Goal: Task Accomplishment & Management: Complete application form

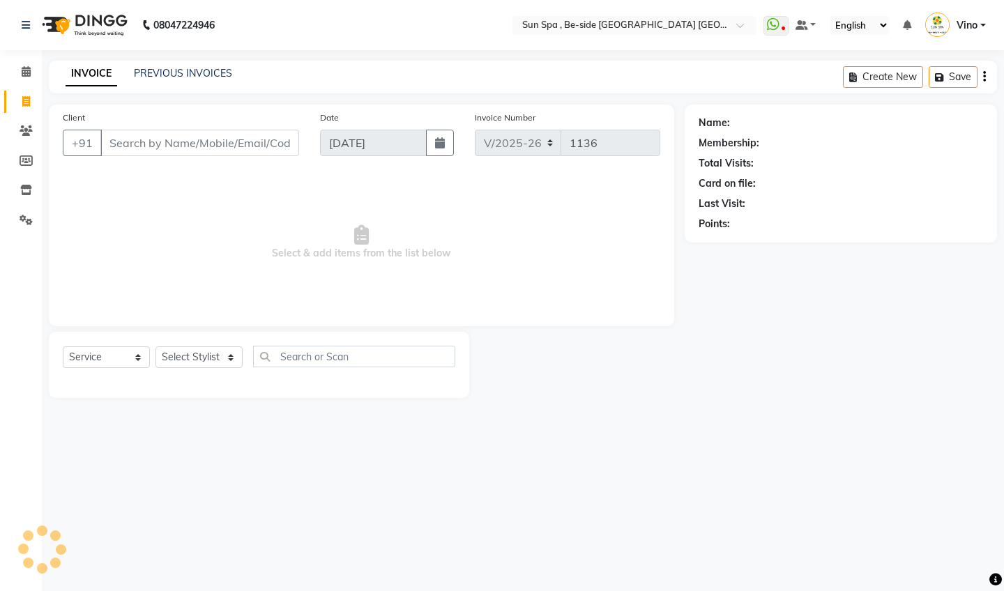
select select "5782"
select select "service"
click at [26, 70] on icon at bounding box center [26, 71] width 9 height 10
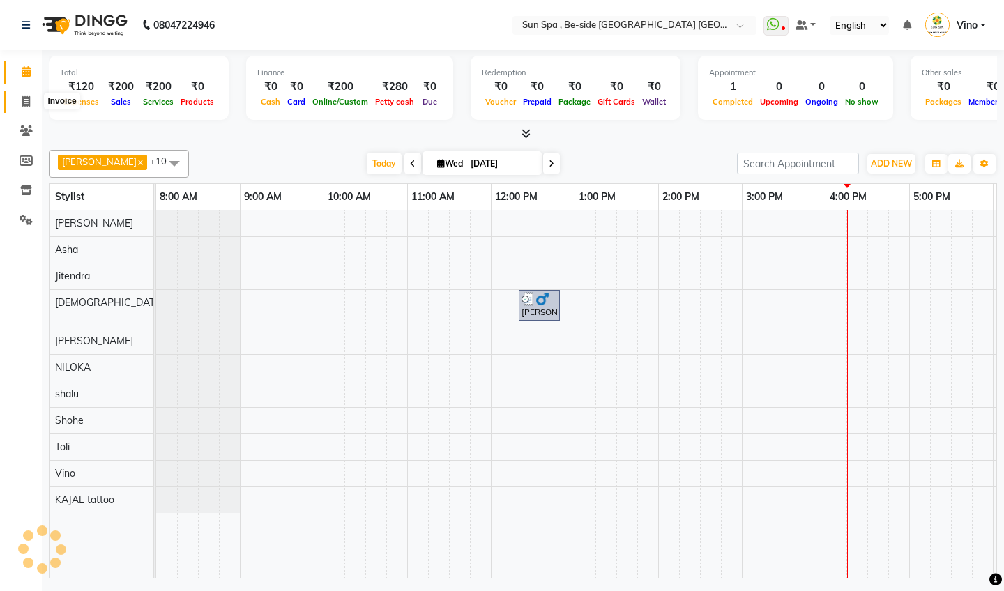
click at [28, 102] on icon at bounding box center [26, 101] width 8 height 10
select select "5782"
select select "service"
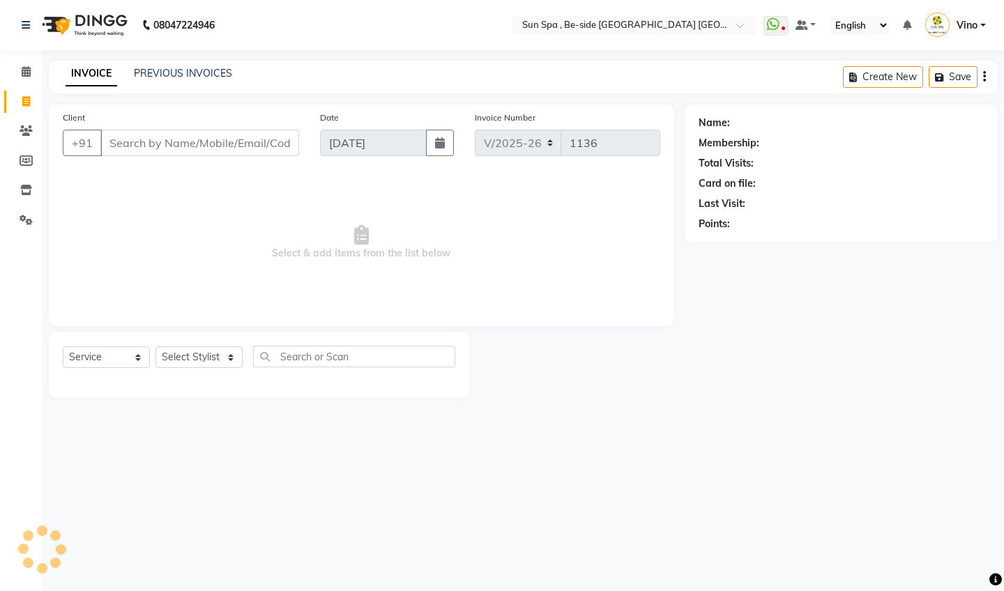
click at [175, 146] on input "Client" at bounding box center [199, 143] width 199 height 26
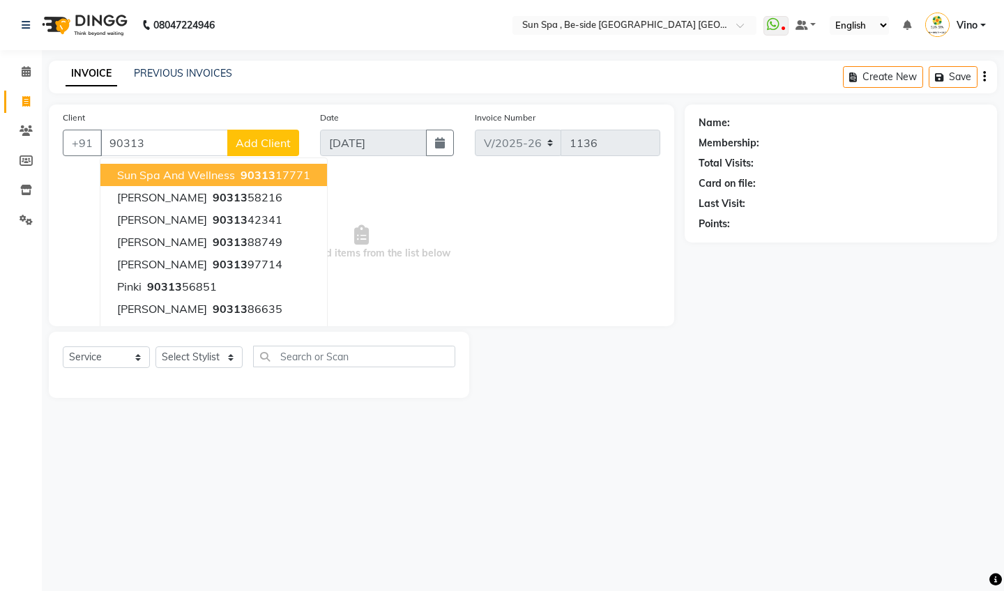
click at [144, 177] on span "sun spa and wellness" at bounding box center [176, 175] width 118 height 14
type input "9031317771"
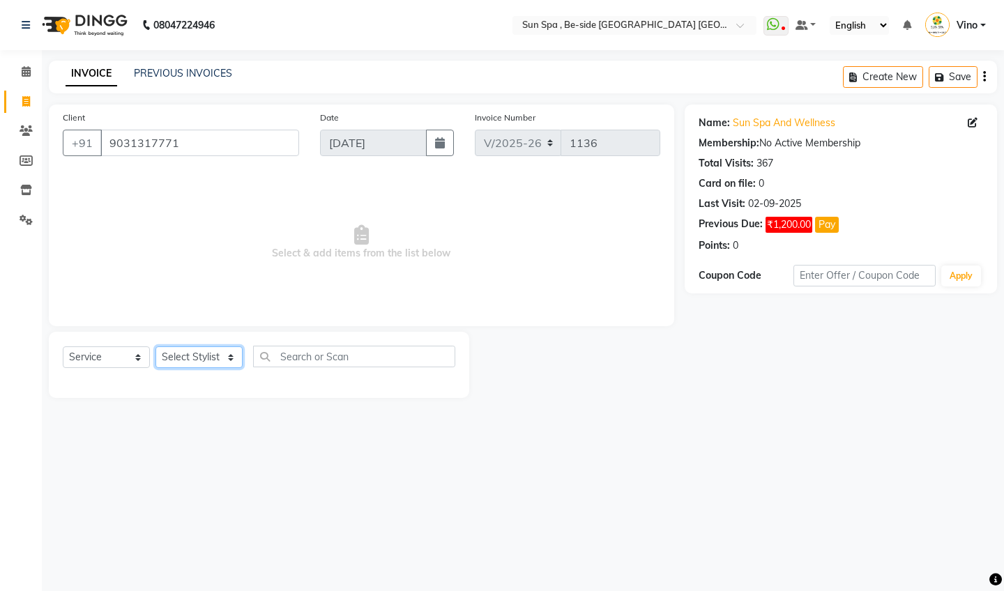
select select "49477"
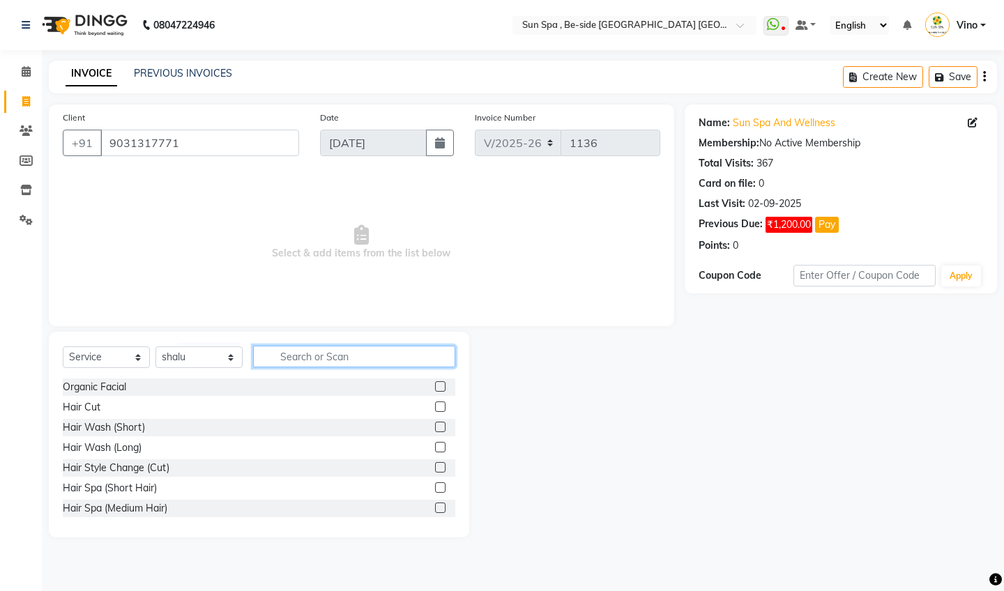
click at [348, 356] on input "text" at bounding box center [354, 357] width 202 height 22
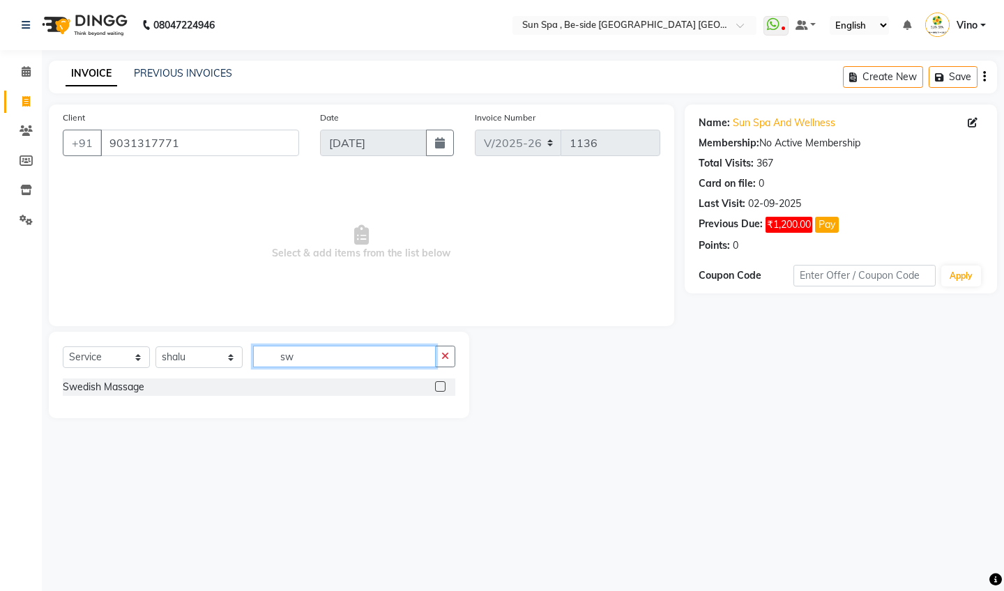
type input "sw"
click at [441, 386] on label at bounding box center [440, 386] width 10 height 10
click at [441, 386] on input "checkbox" at bounding box center [439, 387] width 9 height 9
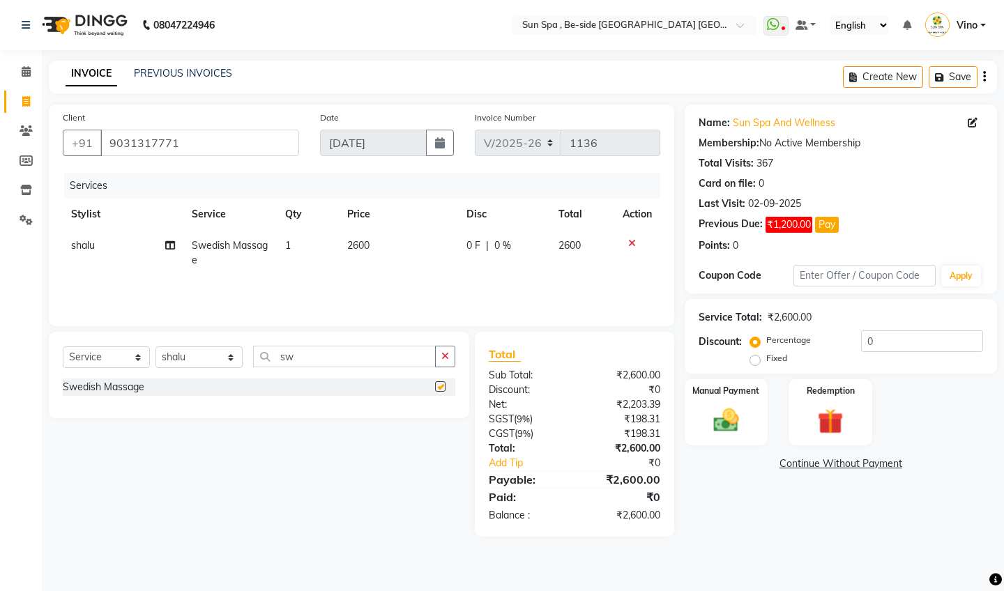
checkbox input "false"
click at [365, 243] on span "2600" at bounding box center [358, 245] width 22 height 13
select select "49477"
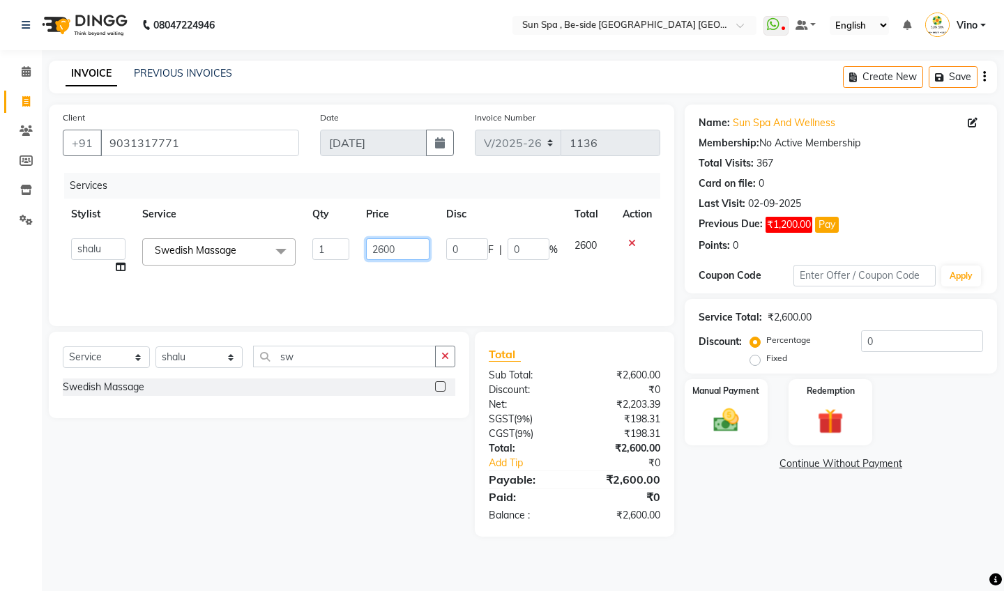
click at [410, 251] on input "2600" at bounding box center [397, 249] width 63 height 22
type input "2"
type input "1800"
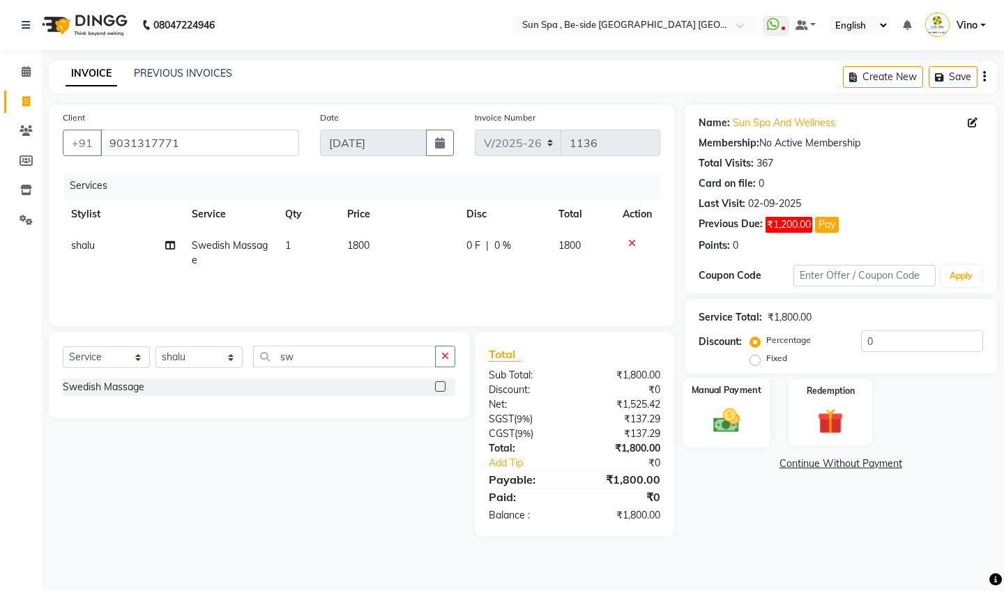
click at [712, 409] on img at bounding box center [725, 420] width 43 height 31
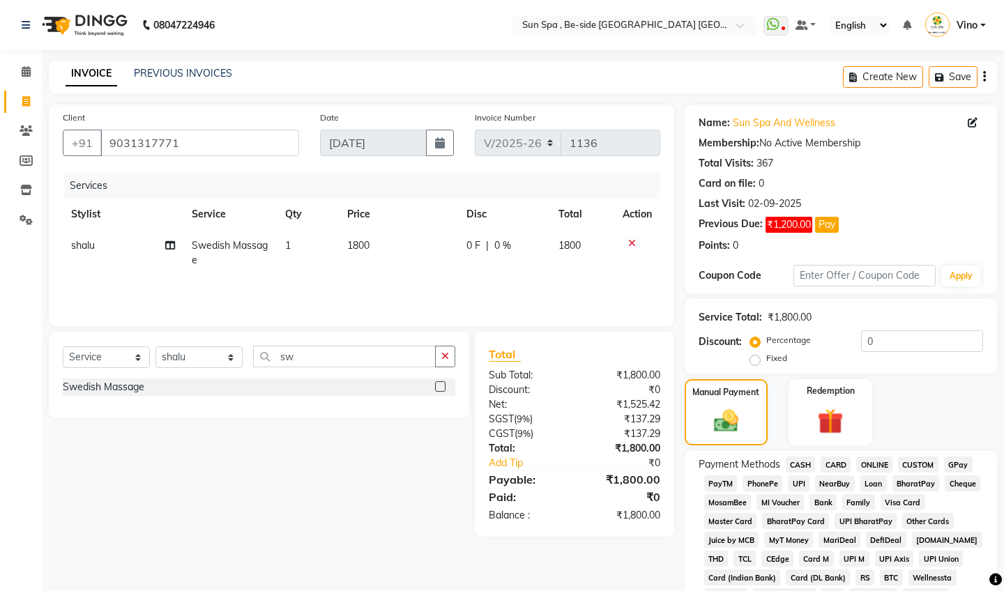
click at [802, 466] on span "CASH" at bounding box center [801, 465] width 30 height 16
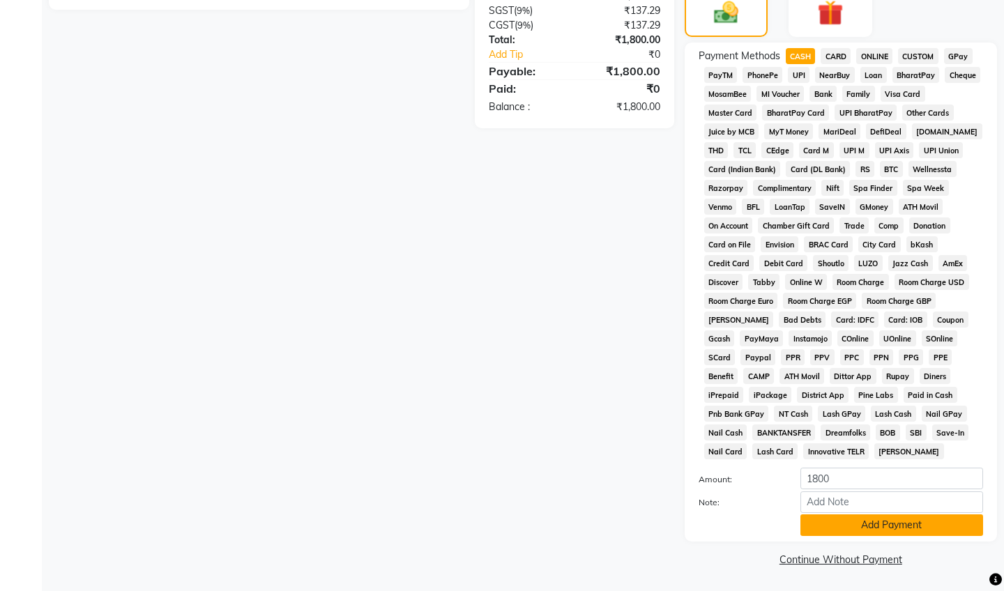
scroll to position [408, 0]
click at [855, 524] on button "Add Payment" at bounding box center [891, 526] width 183 height 22
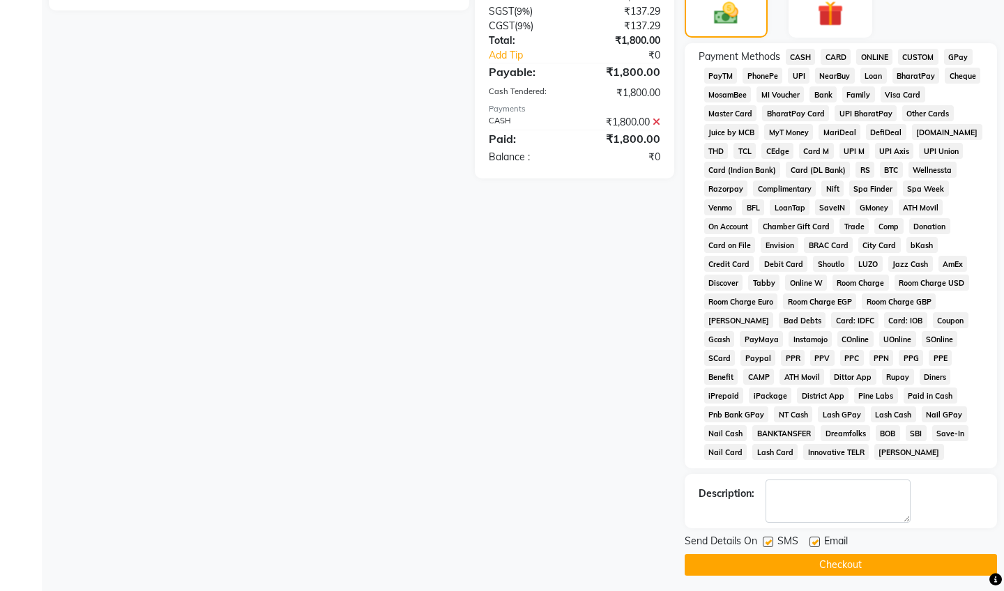
click at [838, 565] on button "Checkout" at bounding box center [841, 565] width 312 height 22
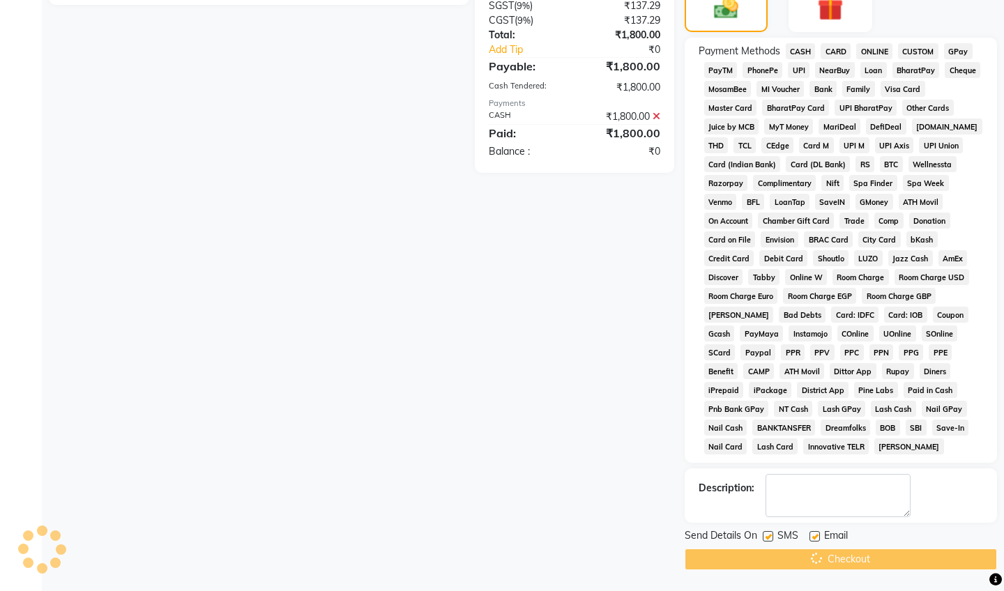
scroll to position [413, 0]
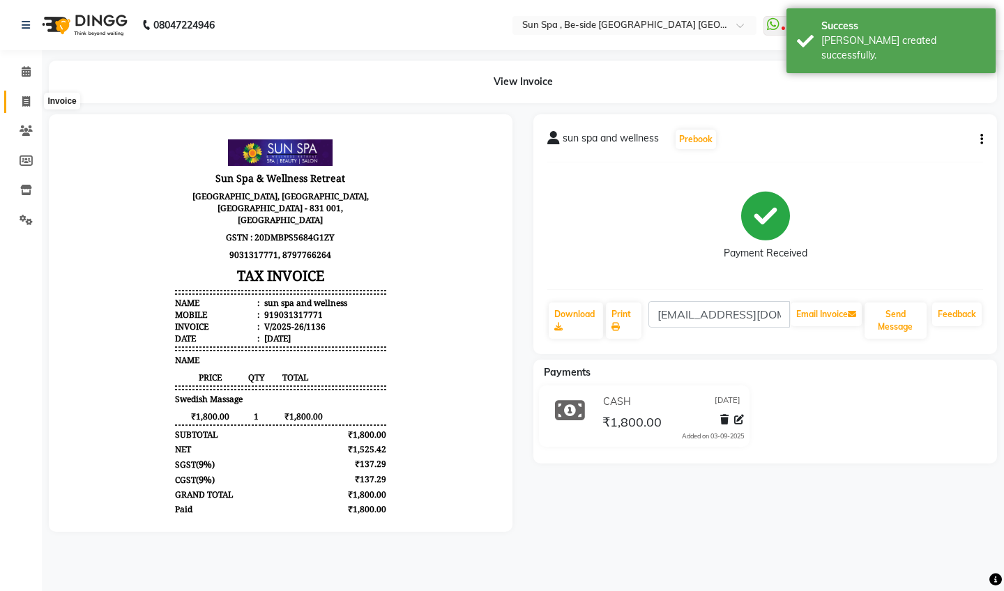
click at [25, 97] on icon at bounding box center [26, 101] width 8 height 10
select select "5782"
select select "service"
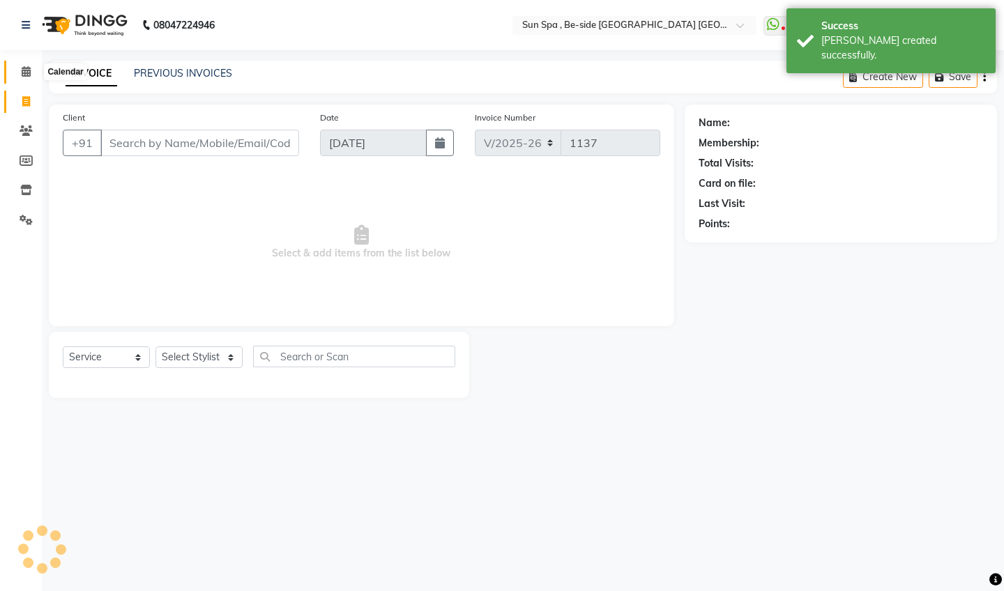
click at [27, 70] on icon at bounding box center [26, 71] width 9 height 10
